Goal: Information Seeking & Learning: Learn about a topic

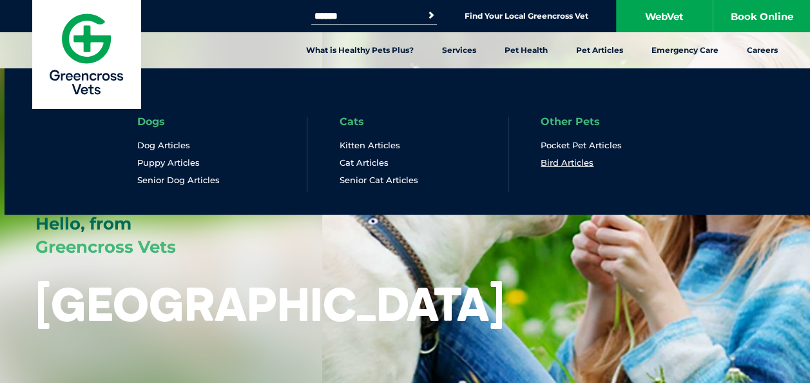
click at [569, 161] on link "Bird Articles" at bounding box center [567, 162] width 53 height 11
